Goal: Task Accomplishment & Management: Manage account settings

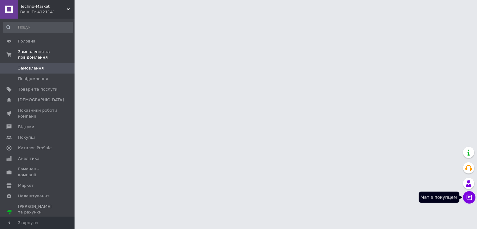
click at [468, 198] on icon at bounding box center [469, 197] width 6 height 6
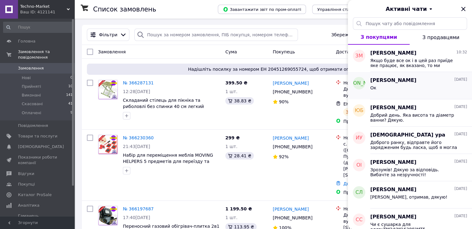
click at [408, 92] on div "Ок" at bounding box center [418, 89] width 97 height 10
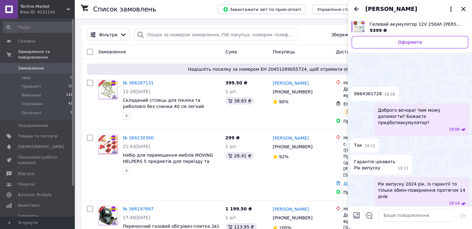
scroll to position [56, 0]
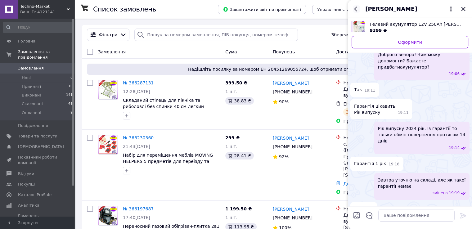
click at [356, 6] on icon "Назад" at bounding box center [356, 8] width 7 height 7
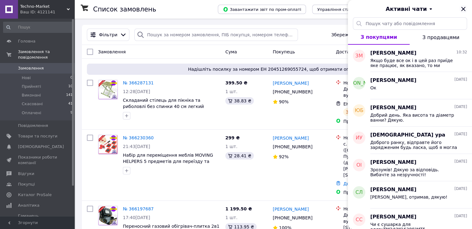
click at [466, 7] on icon "Закрити" at bounding box center [463, 8] width 7 height 7
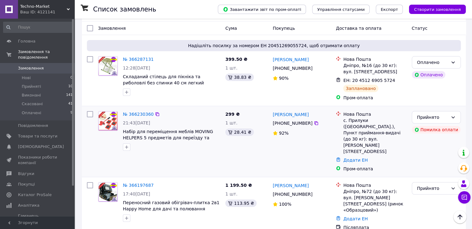
scroll to position [0, 0]
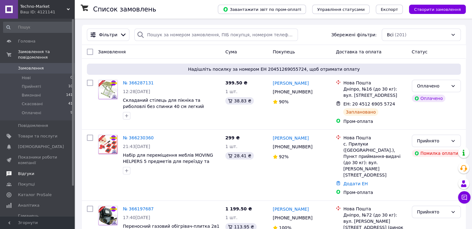
click at [44, 171] on span "Відгуки" at bounding box center [37, 174] width 39 height 6
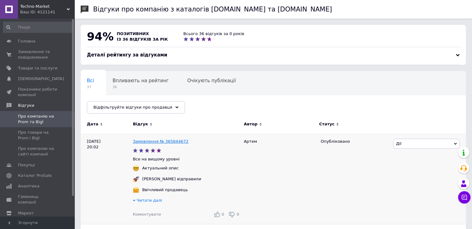
click at [159, 142] on link "Замовлення № 365844672" at bounding box center [161, 141] width 56 height 5
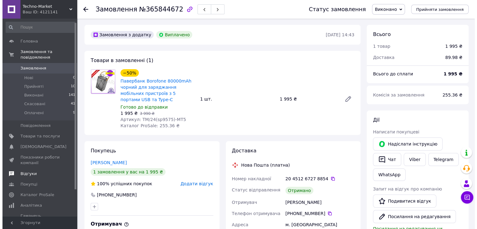
scroll to position [31, 0]
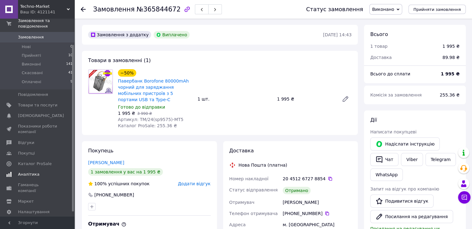
click at [41, 172] on span "Аналітика" at bounding box center [37, 175] width 39 height 6
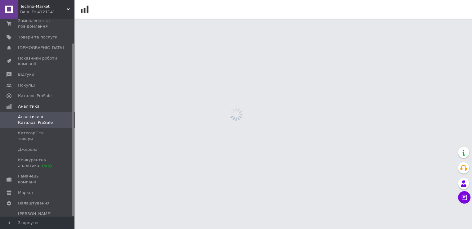
scroll to position [28, 0]
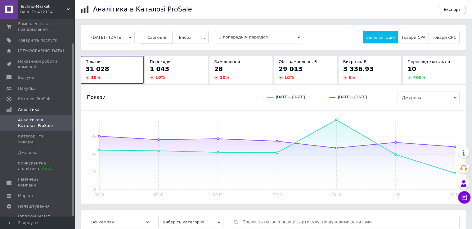
click at [166, 36] on span "Сьогодні" at bounding box center [156, 37] width 19 height 5
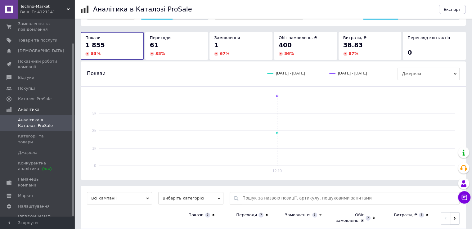
scroll to position [62, 0]
